Goal: Transaction & Acquisition: Purchase product/service

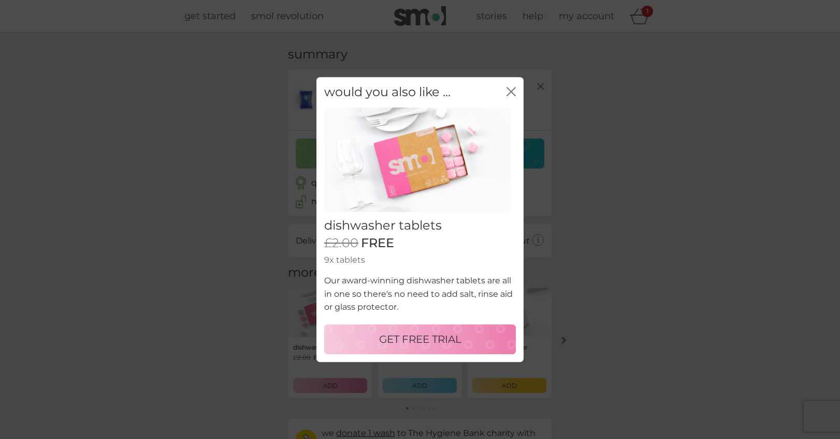
click at [509, 86] on div "close" at bounding box center [510, 92] width 9 height 15
click at [509, 88] on icon "close" at bounding box center [510, 91] width 9 height 9
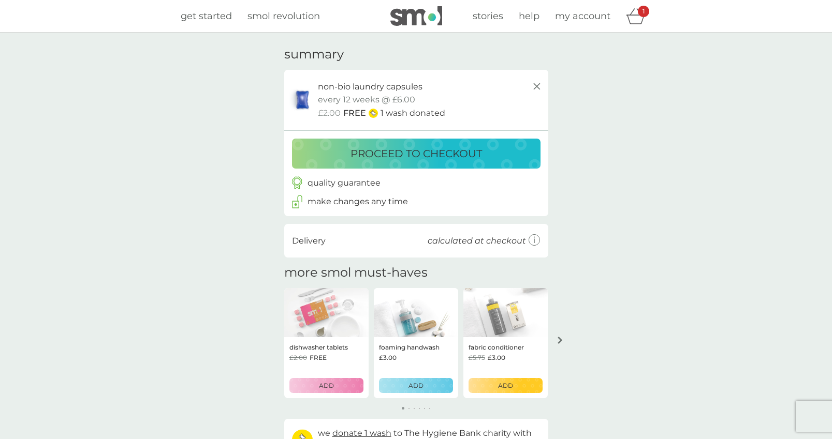
click at [328, 160] on div "proceed to checkout" at bounding box center [416, 153] width 228 height 17
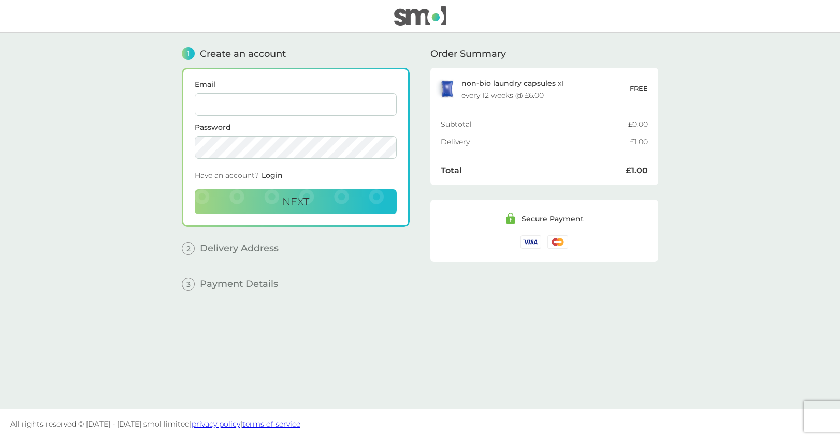
click at [228, 108] on input "Email" at bounding box center [296, 104] width 202 height 23
type input "[EMAIL_ADDRESS][DOMAIN_NAME]"
click at [293, 196] on span "Next" at bounding box center [295, 202] width 27 height 12
